Goal: Entertainment & Leisure: Consume media (video, audio)

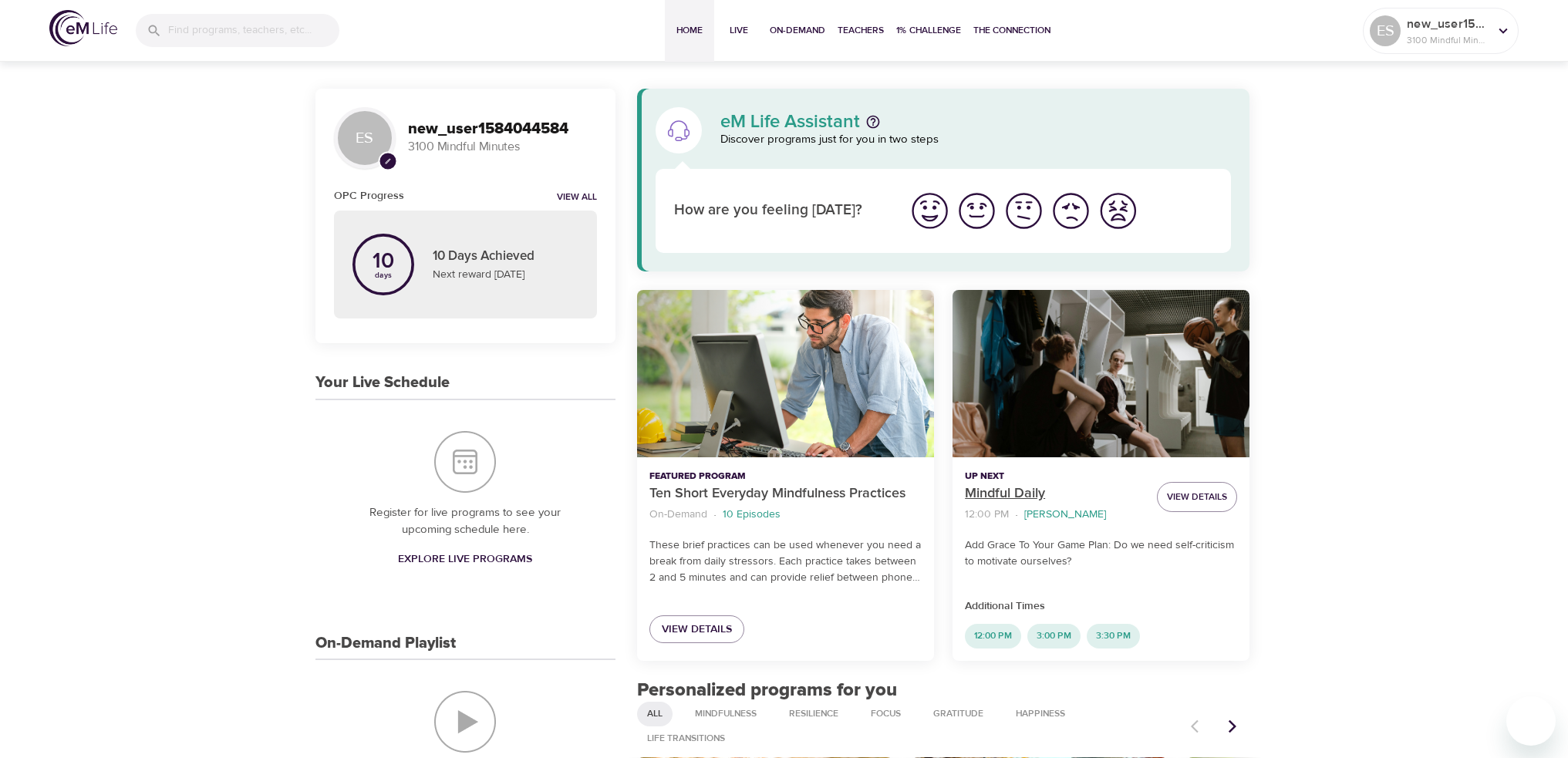
scroll to position [232, 0]
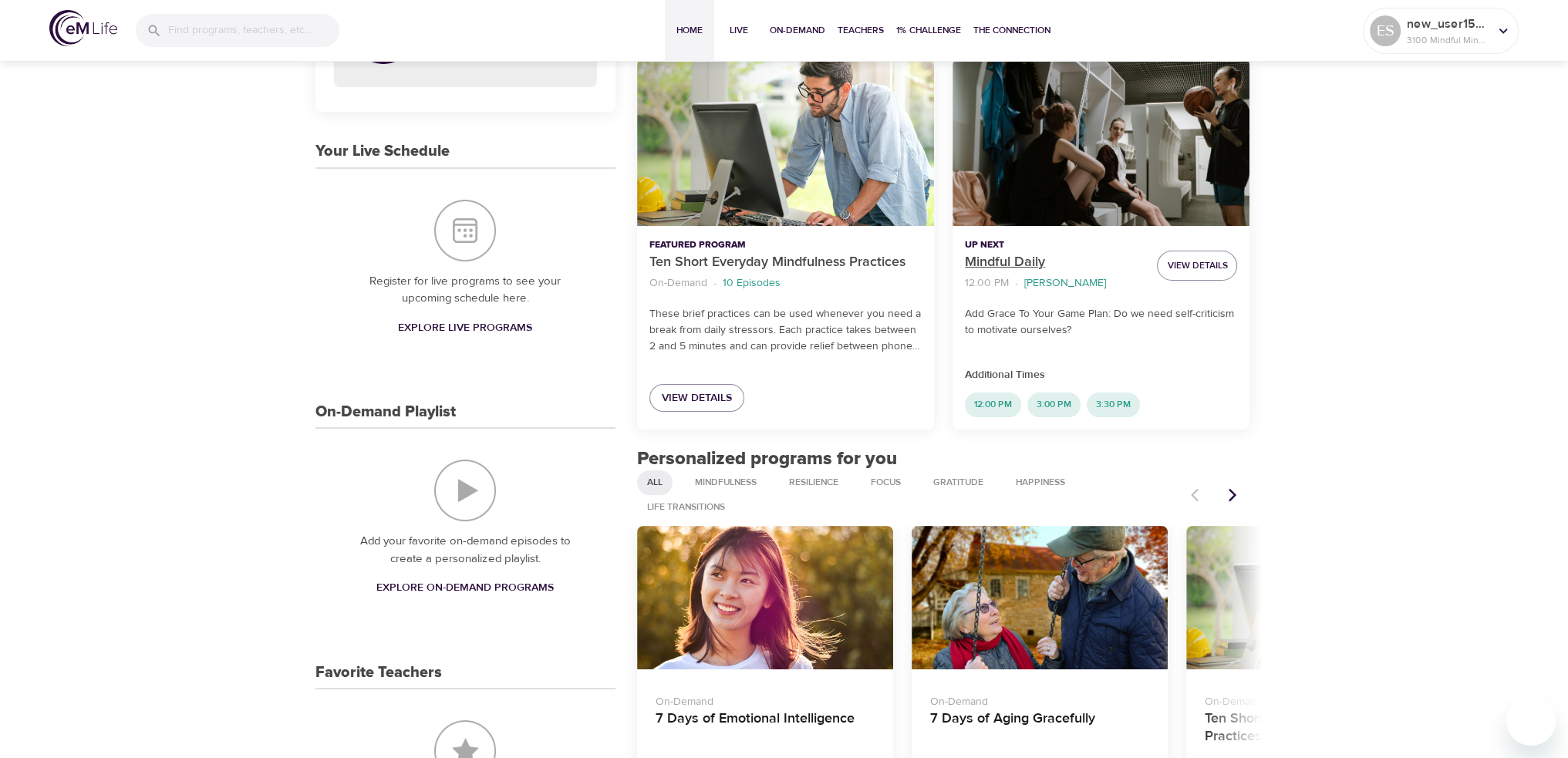
click at [1012, 261] on p "Mindful Daily" at bounding box center [1055, 262] width 180 height 21
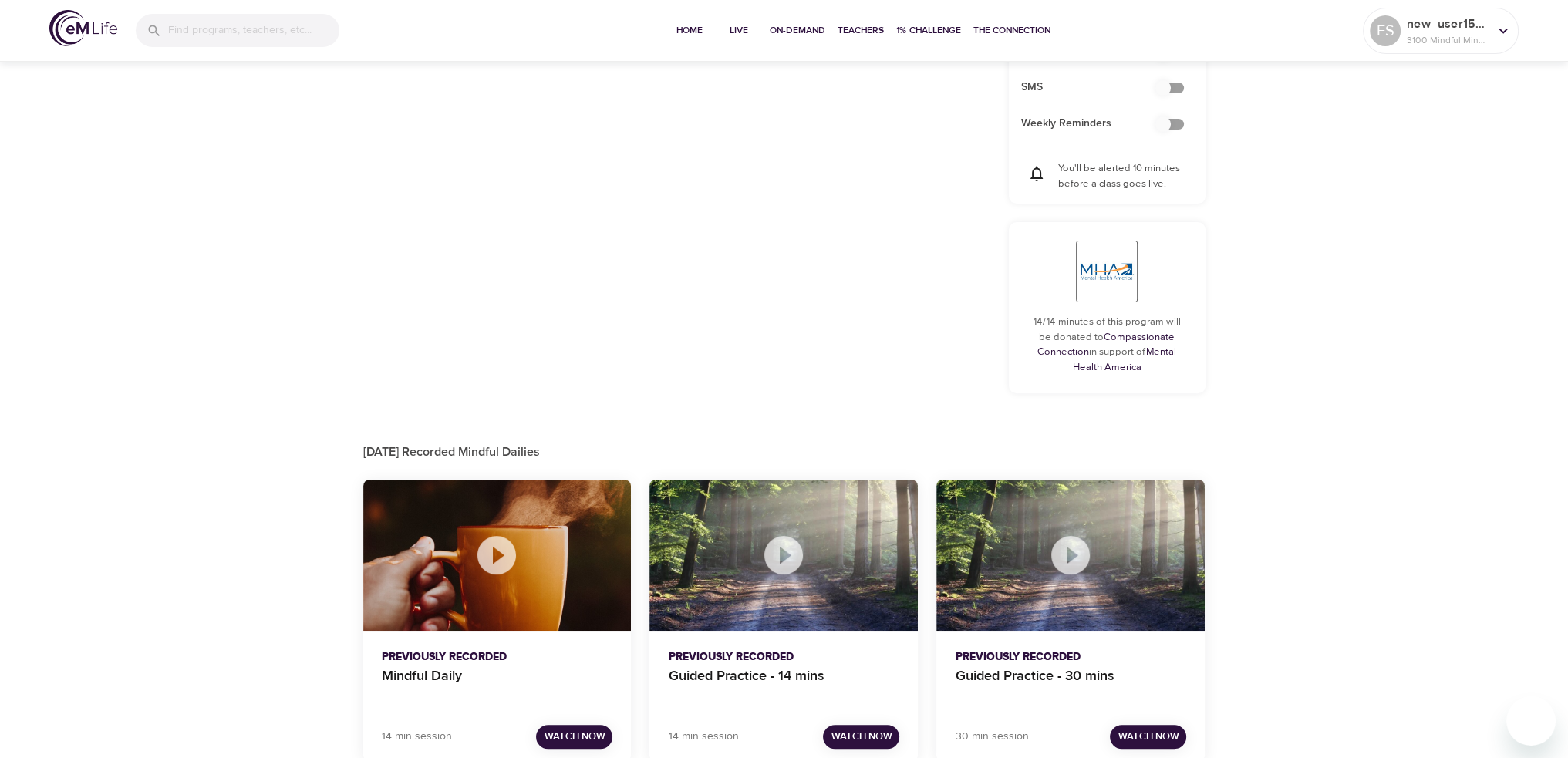
scroll to position [616, 0]
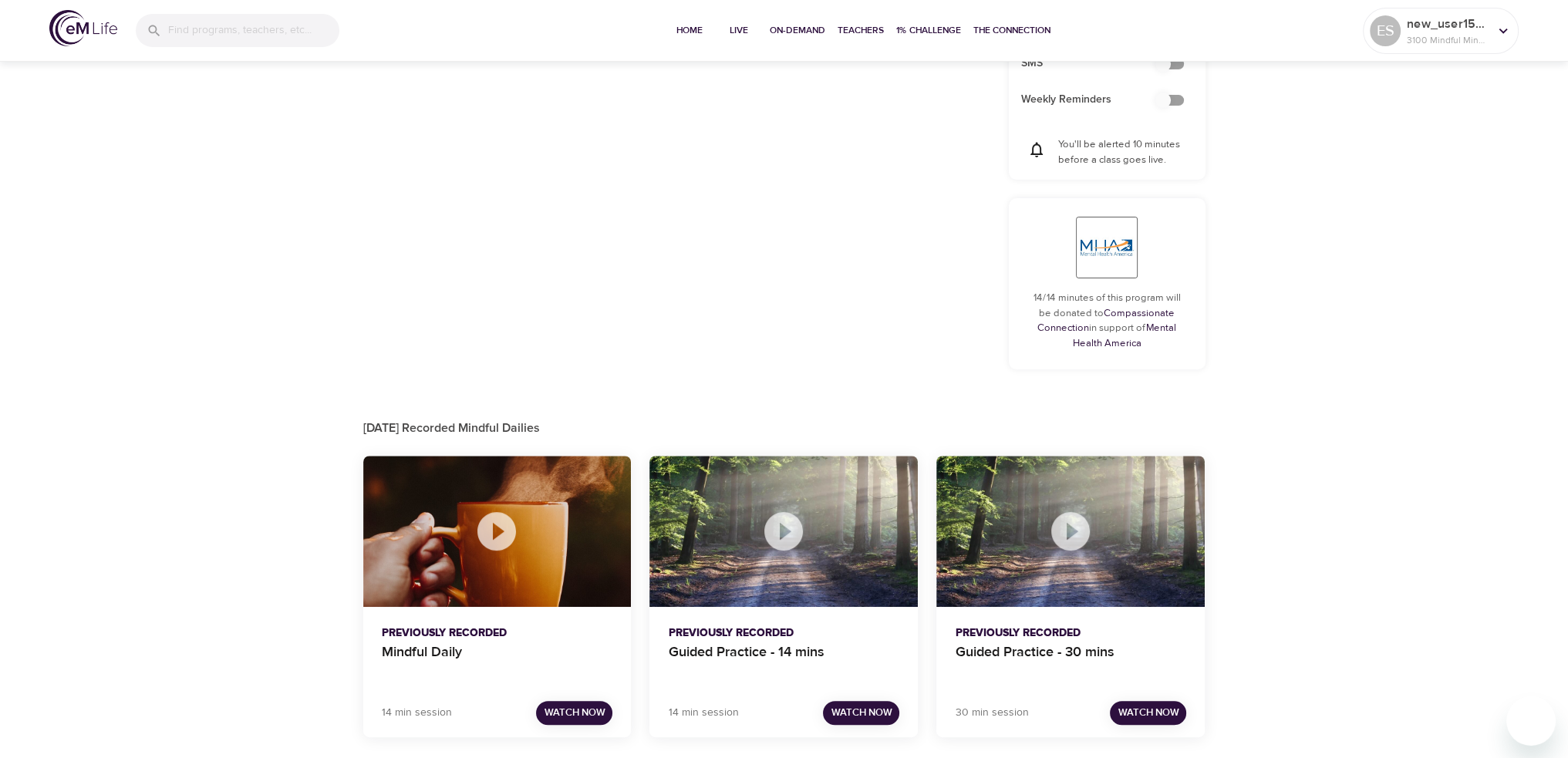
click at [582, 706] on span "Watch Now" at bounding box center [574, 713] width 61 height 18
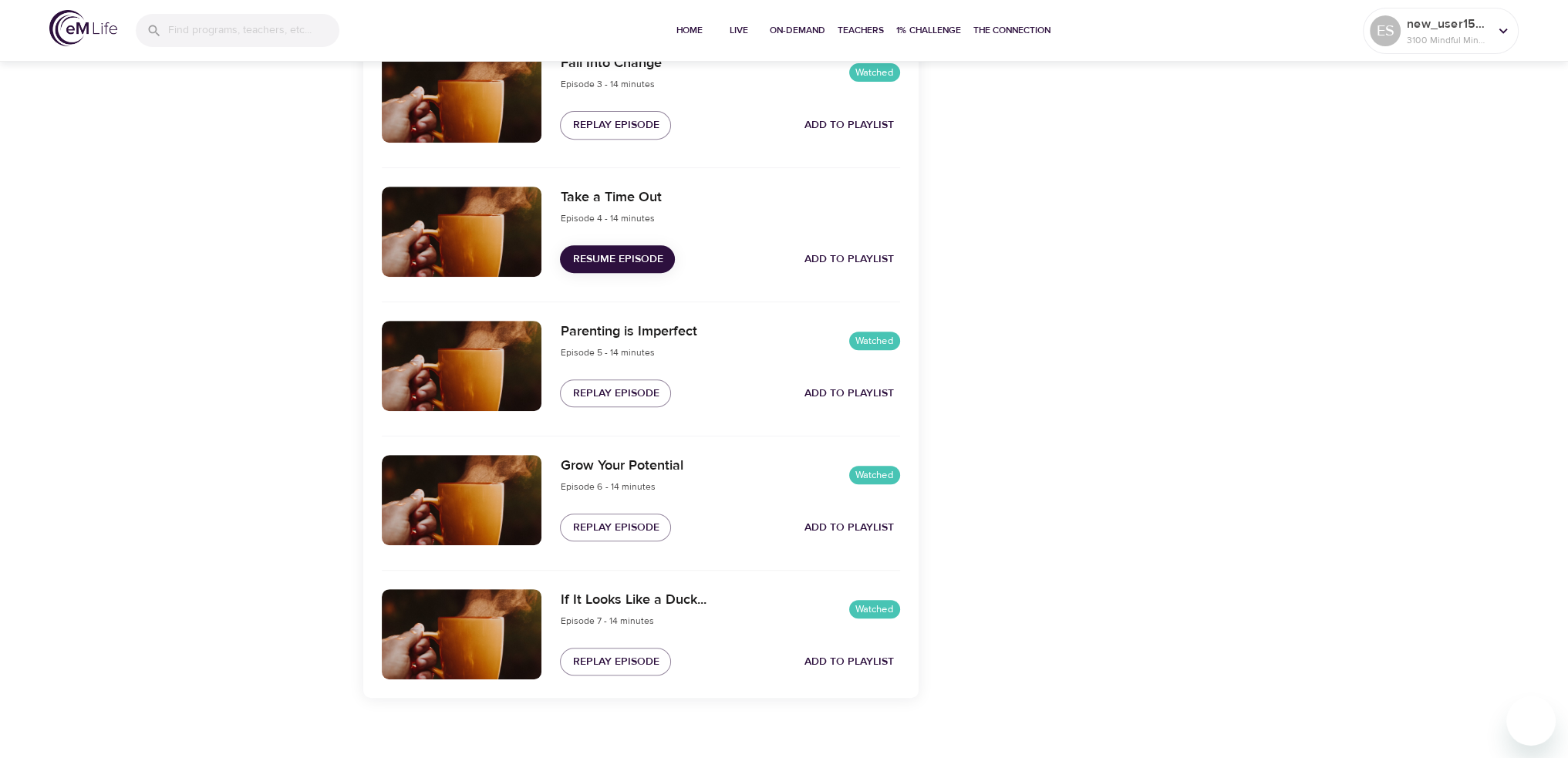
scroll to position [879, 0]
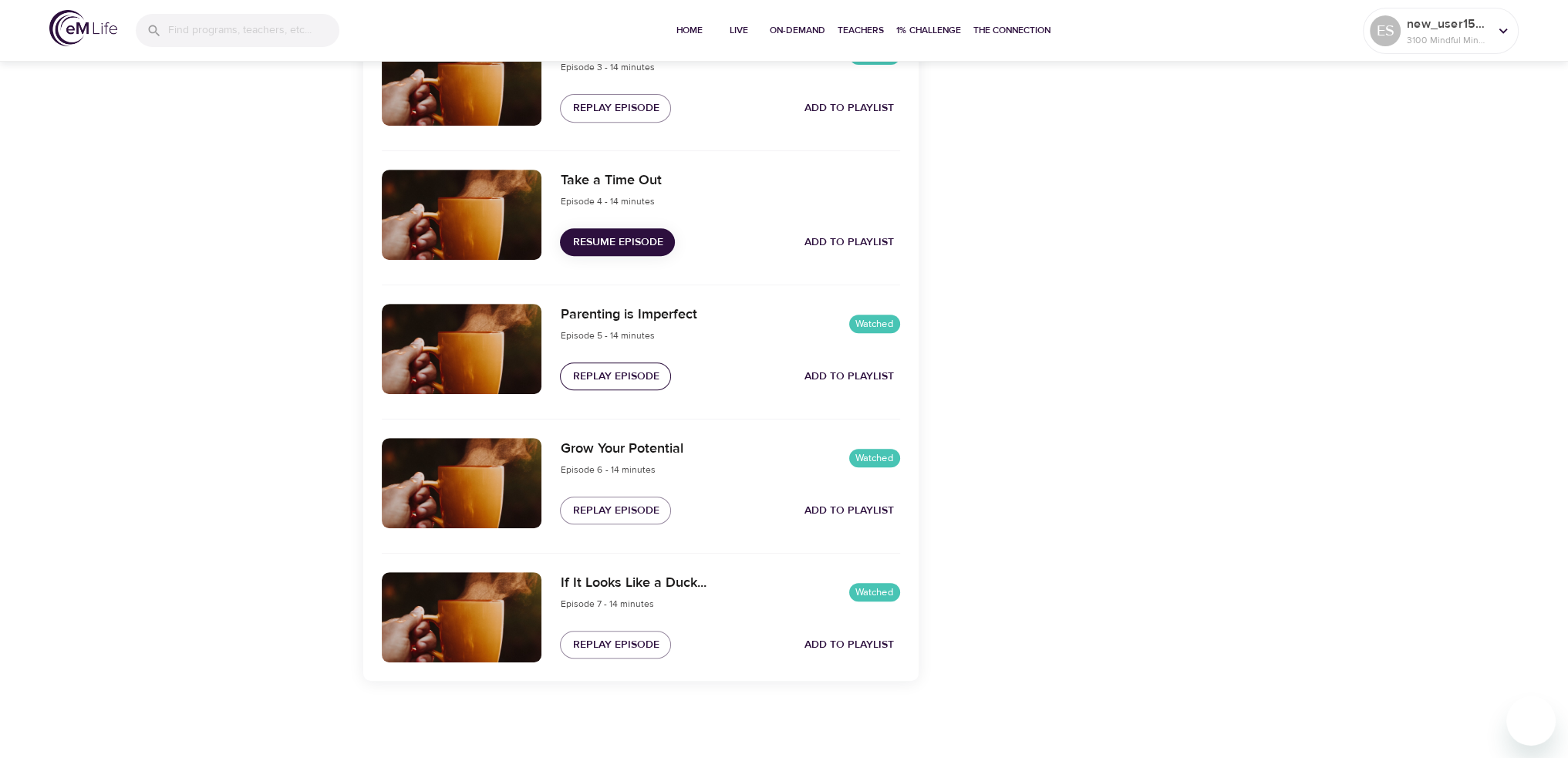
click at [615, 382] on span "Replay Episode" at bounding box center [616, 376] width 87 height 19
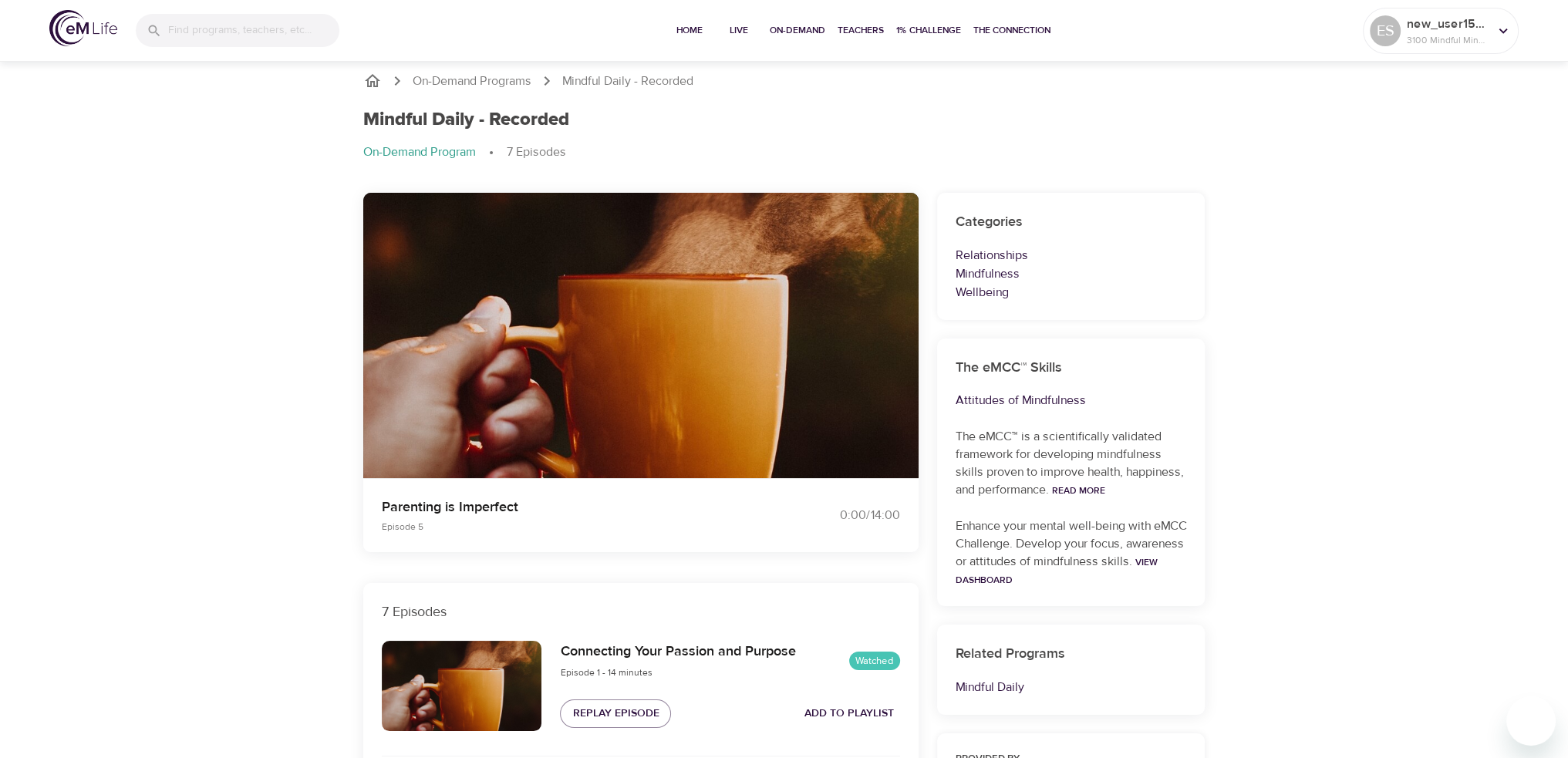
scroll to position [0, 0]
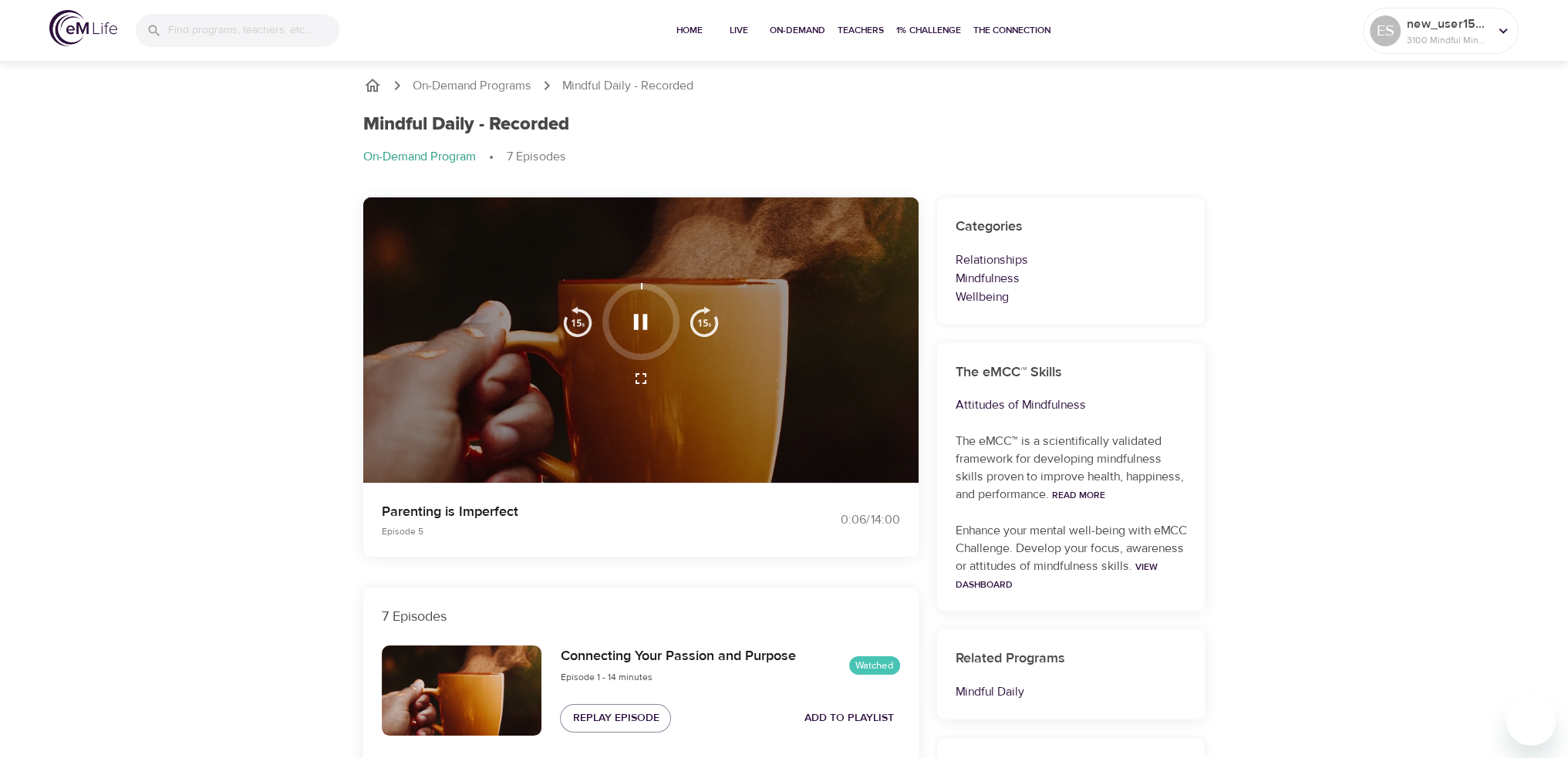
click at [653, 324] on icon "button" at bounding box center [640, 321] width 27 height 27
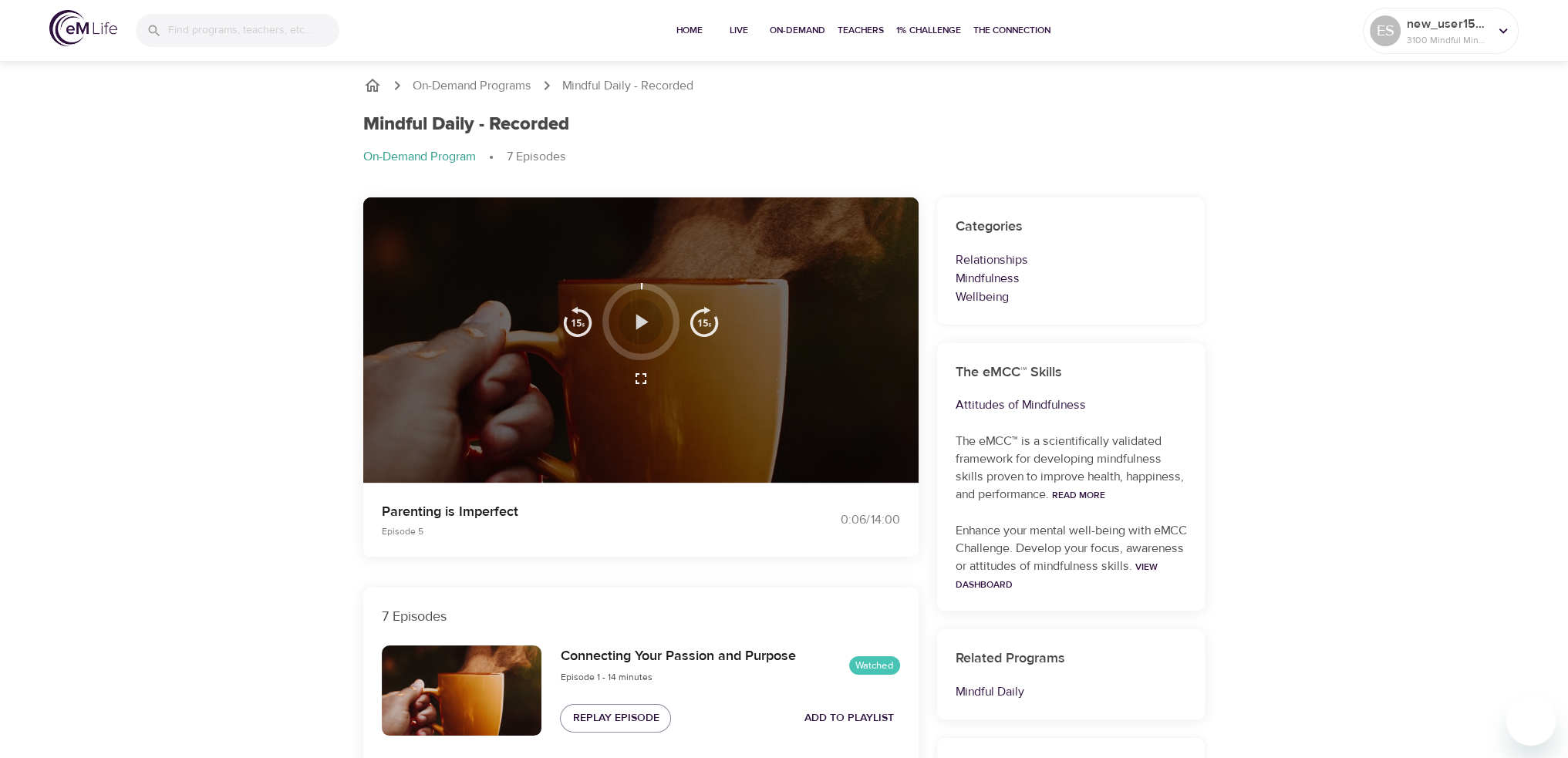
click at [643, 304] on button "button" at bounding box center [640, 322] width 46 height 46
click at [652, 351] on div at bounding box center [641, 322] width 77 height 77
click at [639, 321] on icon "button" at bounding box center [643, 321] width 12 height 15
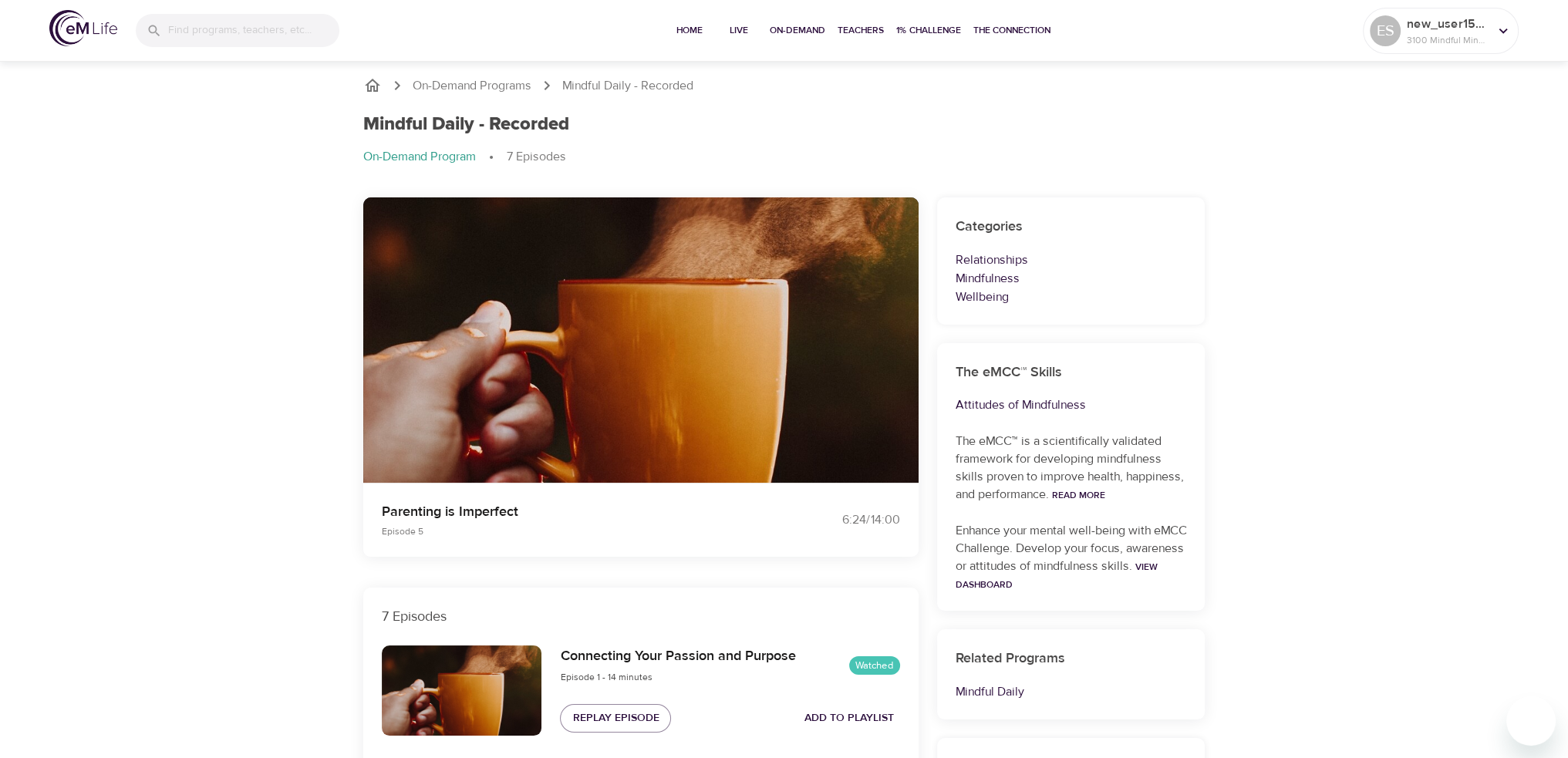
click at [643, 321] on icon "button" at bounding box center [641, 321] width 14 height 15
